Goal: Task Accomplishment & Management: Use online tool/utility

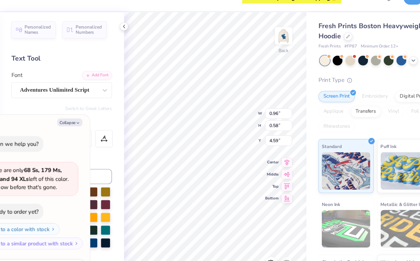
type textarea "x"
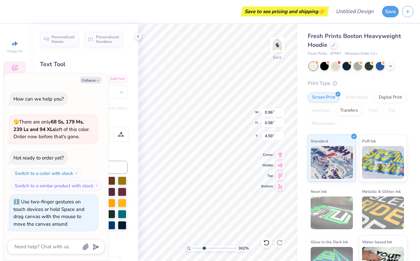
type input "3.62"
type textarea "x"
drag, startPoint x: 193, startPoint y: 248, endPoint x: 213, endPoint y: 246, distance: 19.7
type input "5.26"
click at [213, 246] on input "range" at bounding box center [215, 248] width 44 height 6
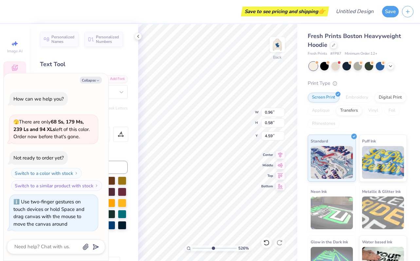
type textarea "x"
type input "4.63"
type textarea "x"
type input "1.23"
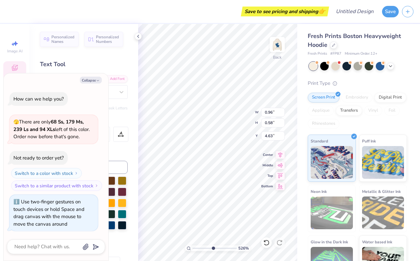
type input "0.79"
type input "4.92"
type textarea "x"
type textarea "K"
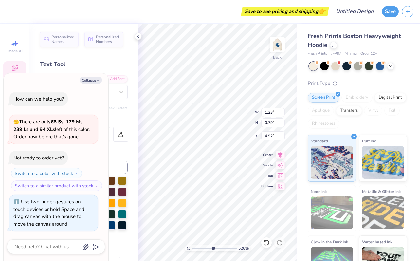
type textarea "x"
type textarea "Ka"
type textarea "x"
type textarea "Kap"
type textarea "x"
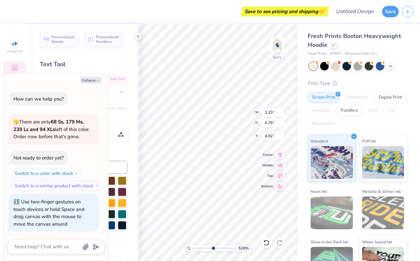
type textarea "[PERSON_NAME]"
type textarea "x"
type textarea "Kappe"
type textarea "x"
type textarea "Kappe"
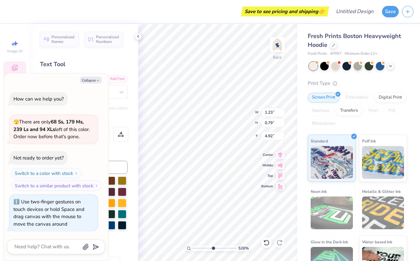
scroll to position [0, 0]
type textarea "x"
type textarea "Kappe K"
type textarea "x"
type textarea "[PERSON_NAME]"
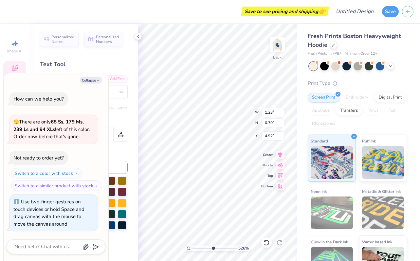
type textarea "x"
type textarea "Kappe Kap"
type textarea "x"
type textarea "Kappe [PERSON_NAME]"
type textarea "x"
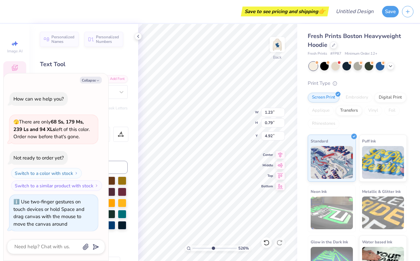
type textarea "Kappe Kappa"
type textarea "x"
type textarea "Kappe Kappa"
type textarea "x"
type textarea "Kappe Kappa G"
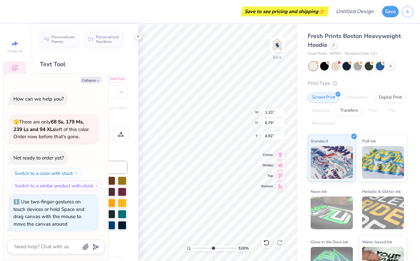
scroll to position [1, 0]
type textarea "x"
type textarea "Kappe Kappa Ga"
type textarea "x"
type textarea "Kappe Kappa Gam"
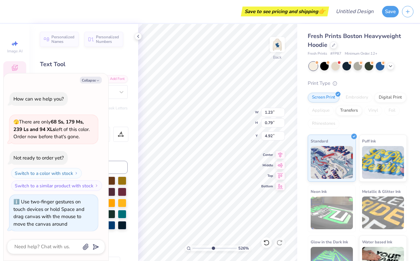
type textarea "x"
type textarea "Kappe Kappa [PERSON_NAME]"
type textarea "x"
type textarea "Kappe Kappa Gam"
type textarea "x"
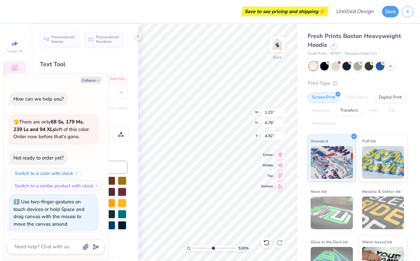
type textarea "Kappe Kappa Ga"
type textarea "x"
type textarea "Kappe Kappa G"
type textarea "x"
type textarea "Kappe Kappa"
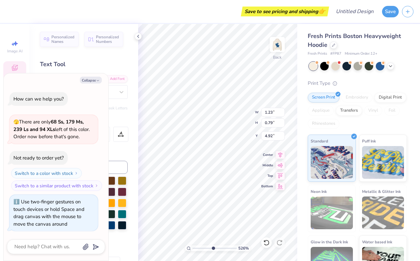
type textarea "x"
type textarea "Kappe [PERSON_NAME]"
type textarea "x"
type textarea "Kappe Kap"
type textarea "x"
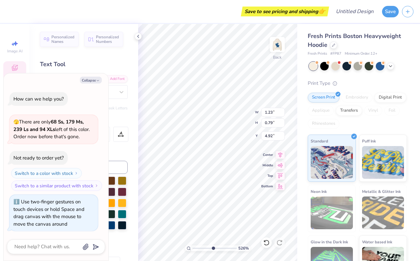
type textarea "[PERSON_NAME]"
type textarea "x"
type textarea "Kappe K"
type textarea "x"
type textarea "Kappe"
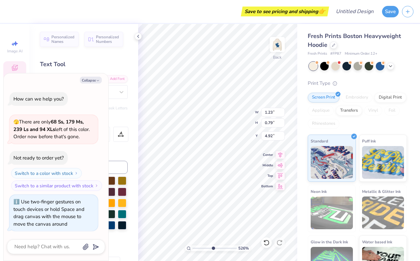
type textarea "x"
type input "3.93"
type input "3.75"
type input "3.03"
type textarea "x"
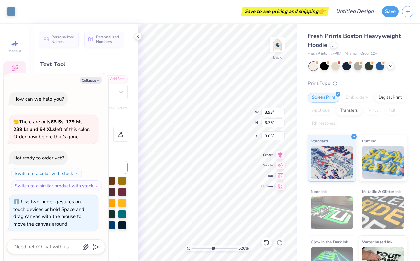
type input "1.67"
type input "0.75"
type input "5.01"
type textarea "x"
type input "4.74"
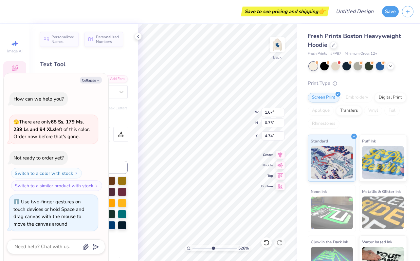
type textarea "x"
type input "1"
click at [180, 248] on div "100 %" at bounding box center [217, 142] width 237 height 237
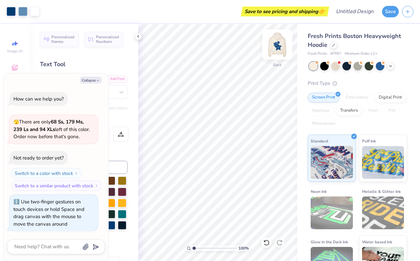
click at [277, 43] on img at bounding box center [277, 44] width 26 height 26
type textarea "x"
type input "2.01"
type input "1.05"
type input "15.87"
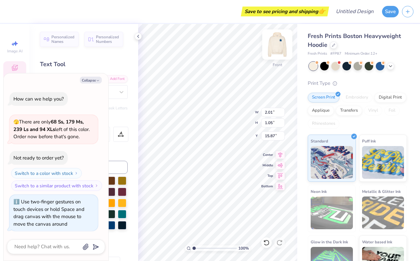
type textarea "x"
type input "4.58"
type input "1.74"
type input "13.88"
type textarea "x"
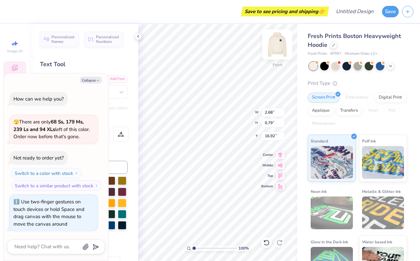
type input "10.58"
type input "10.32"
type input "10.18"
type textarea "x"
type input "2.68"
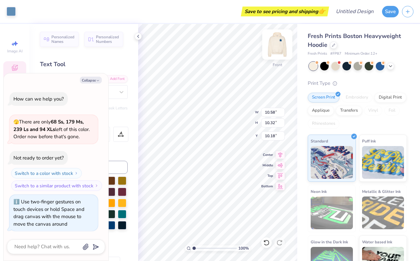
type input "0.79"
type input "16.92"
type textarea "x"
type input "4.58"
type input "1.74"
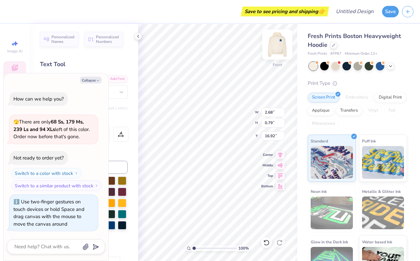
type input "13.88"
type textarea "x"
type textarea "K"
type textarea "x"
type textarea "Ka"
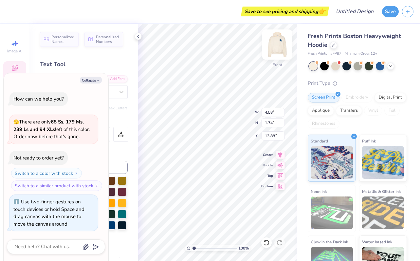
type textarea "x"
type textarea "Kap"
type textarea "x"
type textarea "[PERSON_NAME]"
type textarea "x"
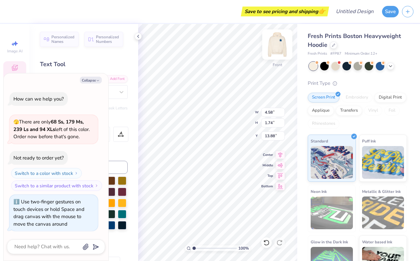
type textarea "Kappa"
type textarea "x"
type input "2.01"
type input "1.05"
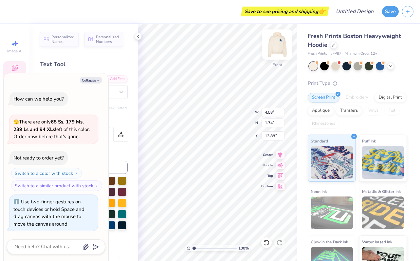
type input "15.87"
type textarea "x"
type input "10.78"
type input "10.51"
type input "10.09"
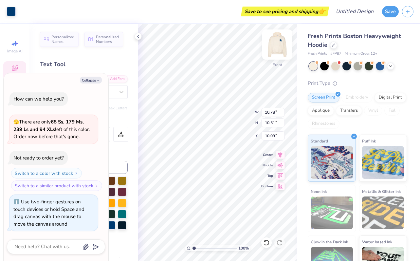
type textarea "x"
type input "2.01"
type input "1.05"
type input "15.87"
type textarea "x"
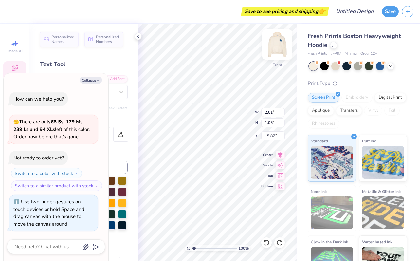
type textarea "Kas"
type textarea "x"
type textarea "Kaas"
type textarea "x"
type textarea "Kapas"
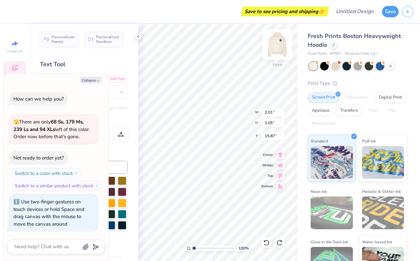
type textarea "x"
type textarea "Kappas"
type textarea "x"
type textarea "Kappaas"
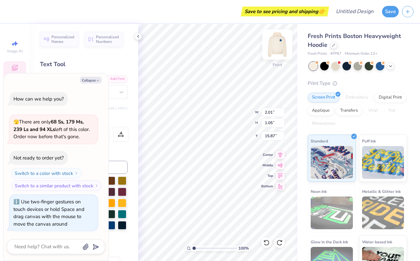
type textarea "x"
type textarea "Kappaa"
type textarea "x"
type textarea "Kappa"
type textarea "x"
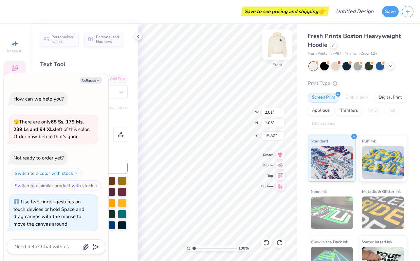
type input "5.48"
type input "1.74"
type input "15.65"
type textarea "x"
type input "15.18"
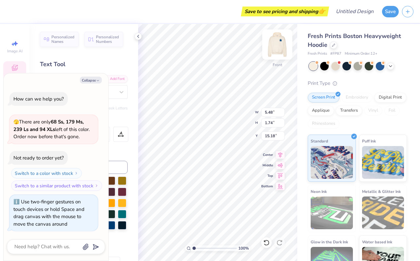
type textarea "x"
type input "10.58"
type input "10.32"
type input "10.18"
type textarea "x"
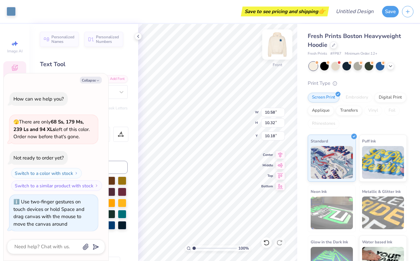
type input "2.68"
type input "0.79"
type input "16.92"
type textarea "x"
type textarea "G"
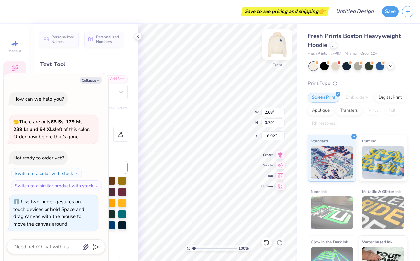
type textarea "x"
type textarea "Ga"
type textarea "x"
type textarea "Gam"
type textarea "x"
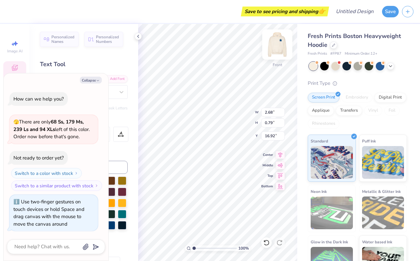
type textarea "[PERSON_NAME]"
type textarea "x"
type textarea "Gamma"
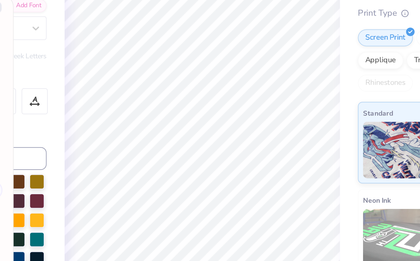
type textarea "x"
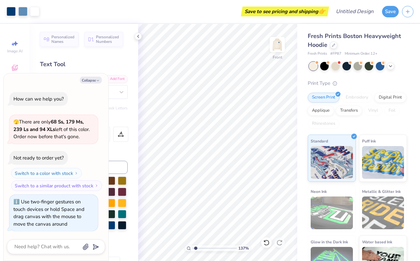
type input "1.37"
click at [196, 249] on input "range" at bounding box center [215, 248] width 44 height 6
type textarea "x"
type input "5.01"
type input "1.28"
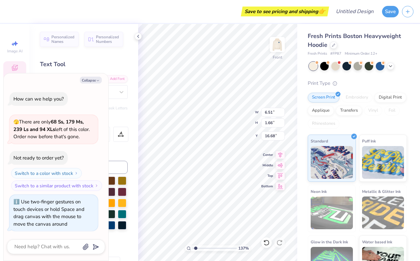
type input "16.71"
type textarea "x"
type input "5.48"
type input "1.74"
type input "15.18"
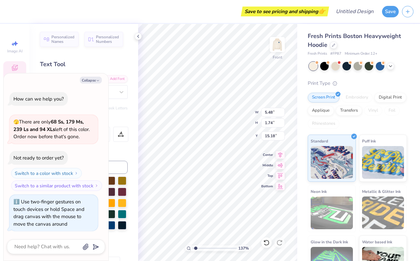
type textarea "x"
type input "4.61"
type input "1.47"
type input "15.21"
type textarea "x"
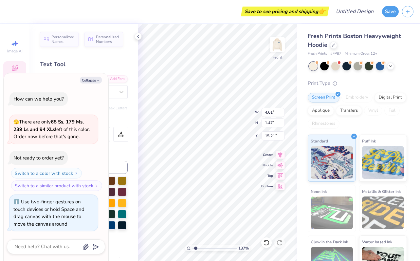
type input "5.48"
type input "1.74"
type input "13.86"
type textarea "x"
type input "13.88"
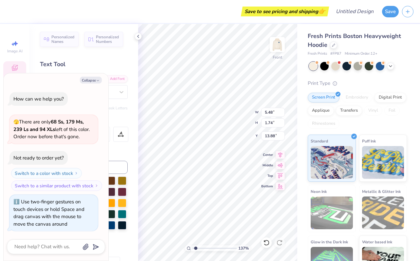
type textarea "x"
type input "4.41"
type input "1.40"
type input "13.91"
type textarea "x"
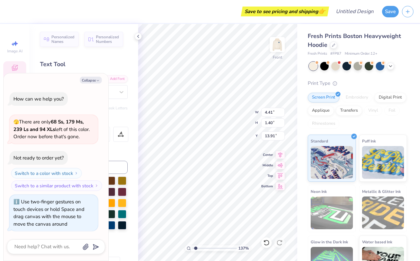
type input "13.81"
type textarea "x"
type input "4.61"
type input "1.47"
type input "15.21"
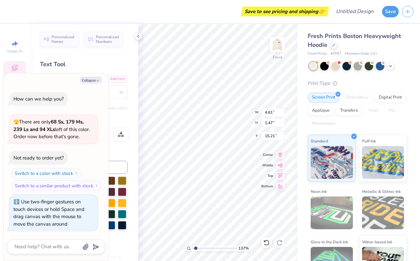
type textarea "x"
type input "15.17"
type textarea "x"
type input "5.01"
type input "1.28"
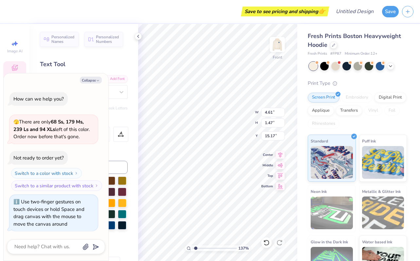
type input "16.63"
type textarea "x"
type input "4.61"
type input "1.47"
type input "15.17"
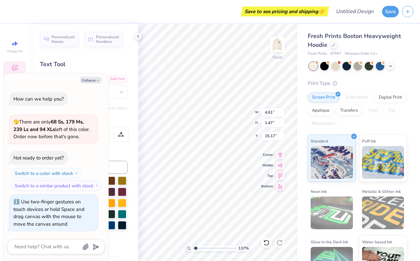
type textarea "x"
type input "4.41"
type input "1.40"
type input "13.81"
click at [271, 112] on input "4.41" at bounding box center [273, 112] width 24 height 9
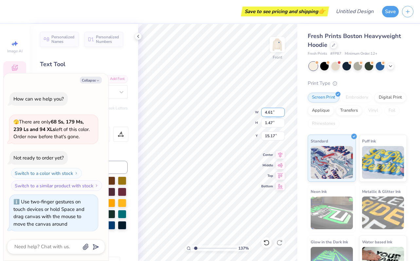
click at [270, 114] on input "4.61" at bounding box center [273, 112] width 24 height 9
click at [273, 124] on input "1.47" at bounding box center [273, 122] width 24 height 9
click at [273, 136] on input "15.20" at bounding box center [273, 135] width 24 height 9
click at [255, 111] on div "137 % Front W 5.01 5.01 " H 1.28 1.28 " Y 16.60 16.60 " Center Middle Top Bottom" at bounding box center [217, 142] width 159 height 237
click at [267, 115] on input "5.01" at bounding box center [273, 112] width 24 height 9
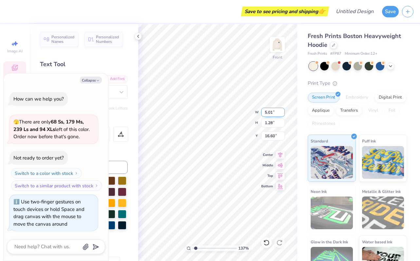
drag, startPoint x: 273, startPoint y: 113, endPoint x: 261, endPoint y: 113, distance: 11.1
click at [261, 113] on input "5.01" at bounding box center [273, 112] width 24 height 9
click at [272, 124] on input "1.28" at bounding box center [273, 122] width 24 height 9
click at [272, 134] on input "16.68" at bounding box center [273, 135] width 24 height 9
click at [258, 135] on div "137 % Front W 5.49 5.49 " H 1.40 1.40 " Y 16.54 16.54 " Center Middle Top Bottom" at bounding box center [217, 142] width 159 height 237
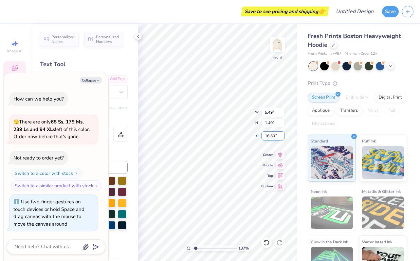
click at [258, 136] on div "137 % Front W 5.49 5.49 " H 1.40 1.40 " Y 16.60 16.60 " Center Middle Top Bottom" at bounding box center [217, 142] width 159 height 237
click at [270, 138] on input "16.60" at bounding box center [273, 135] width 24 height 9
click at [273, 123] on input "1.40" at bounding box center [273, 122] width 24 height 9
click at [272, 114] on input "5.49" at bounding box center [273, 112] width 24 height 9
click at [271, 113] on input "5.49" at bounding box center [273, 112] width 24 height 9
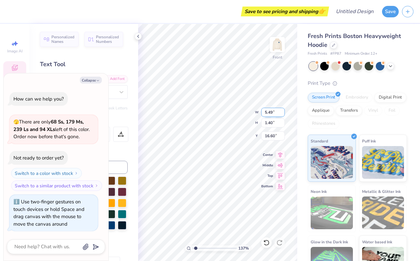
drag, startPoint x: 273, startPoint y: 113, endPoint x: 263, endPoint y: 113, distance: 10.2
click at [263, 113] on input "5.49" at bounding box center [273, 112] width 24 height 9
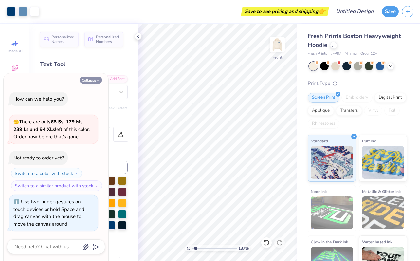
click at [91, 82] on button "Collapse" at bounding box center [91, 80] width 22 height 7
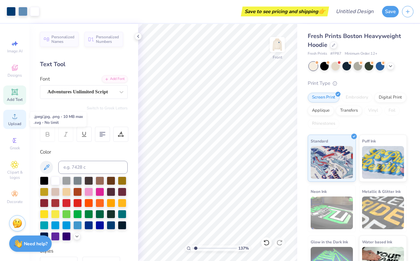
click at [12, 120] on icon at bounding box center [15, 116] width 8 height 8
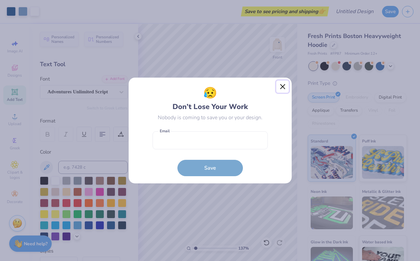
click at [282, 86] on button "Close" at bounding box center [283, 87] width 12 height 12
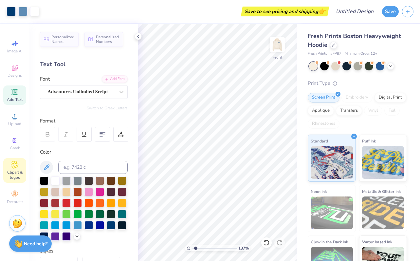
click at [16, 168] on icon at bounding box center [15, 165] width 8 height 8
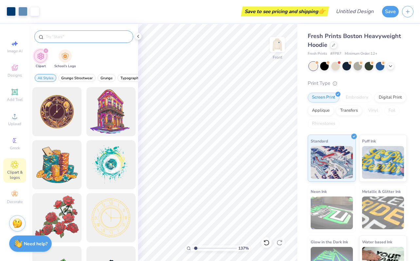
click at [77, 35] on input "text" at bounding box center [87, 36] width 84 height 7
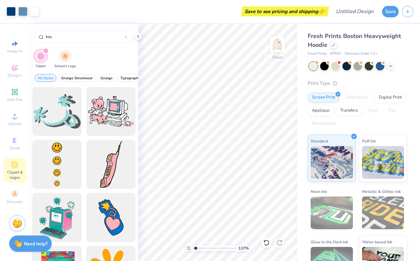
scroll to position [197, 0]
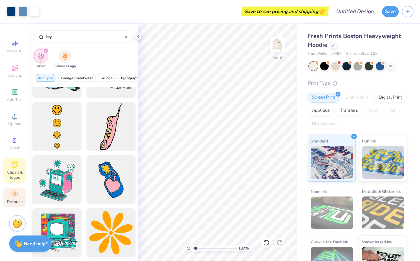
click at [15, 198] on div "Decorate" at bounding box center [14, 197] width 23 height 19
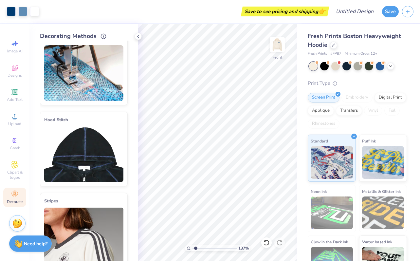
scroll to position [0, 0]
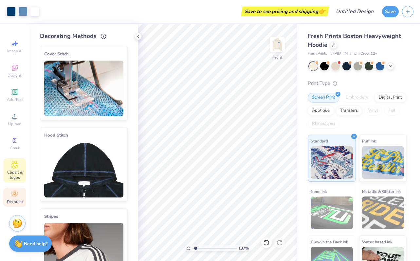
click at [18, 168] on icon at bounding box center [15, 165] width 8 height 8
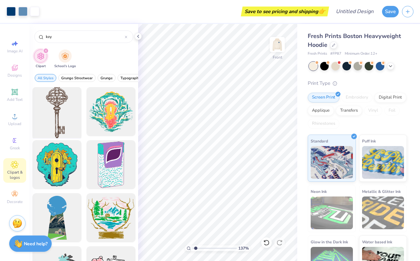
scroll to position [197, 0]
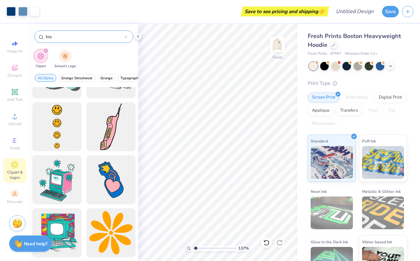
click at [57, 37] on input "key" at bounding box center [85, 36] width 80 height 7
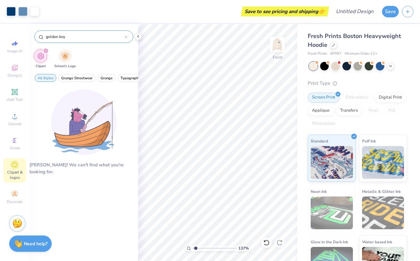
click at [53, 36] on input "golden key" at bounding box center [85, 36] width 80 height 7
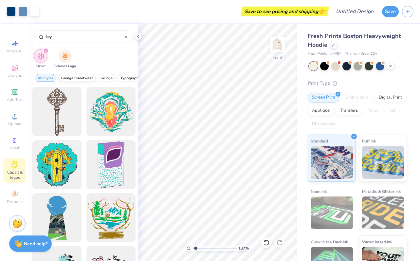
click at [73, 82] on button "Grunge Streetwear" at bounding box center [76, 78] width 37 height 8
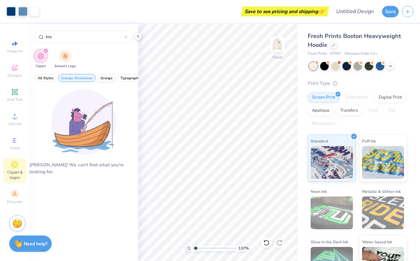
click at [103, 78] on span "Grunge" at bounding box center [107, 78] width 12 height 5
click at [48, 80] on span "All Styles" at bounding box center [46, 78] width 16 height 5
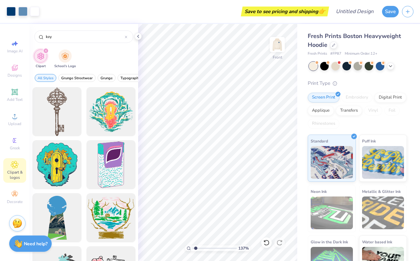
click at [45, 53] on div "filter for Clipart" at bounding box center [46, 51] width 6 height 6
click at [47, 50] on div "filter for Clipart" at bounding box center [46, 51] width 6 height 6
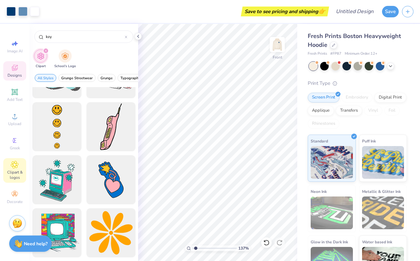
click at [18, 74] on span "Designs" at bounding box center [15, 75] width 14 height 5
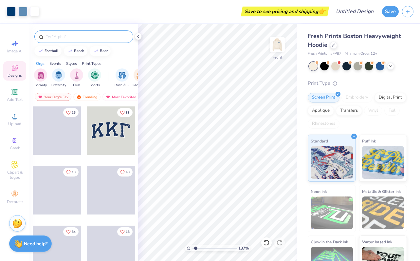
click at [62, 40] on input "text" at bounding box center [87, 36] width 84 height 7
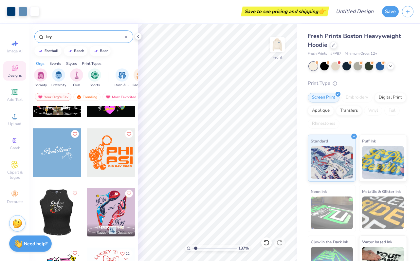
scroll to position [596, 0]
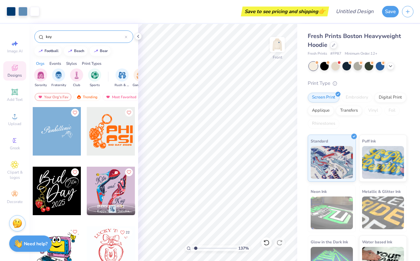
click at [137, 7] on div "Save to see pricing and shipping 👉" at bounding box center [185, 11] width 285 height 23
